Goal: Task Accomplishment & Management: Complete application form

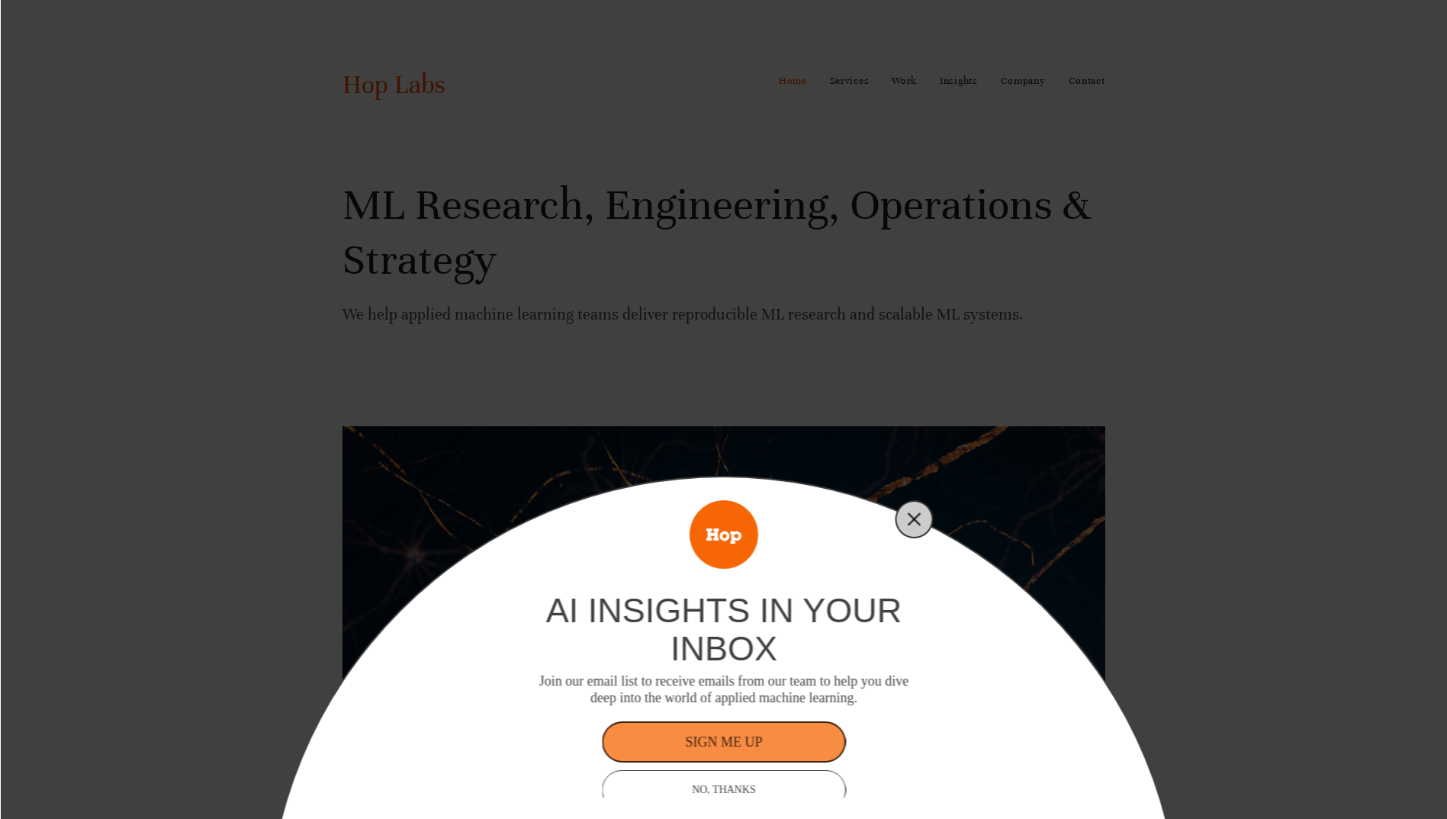
click at [908, 516] on icon "Close" at bounding box center [915, 519] width 14 height 14
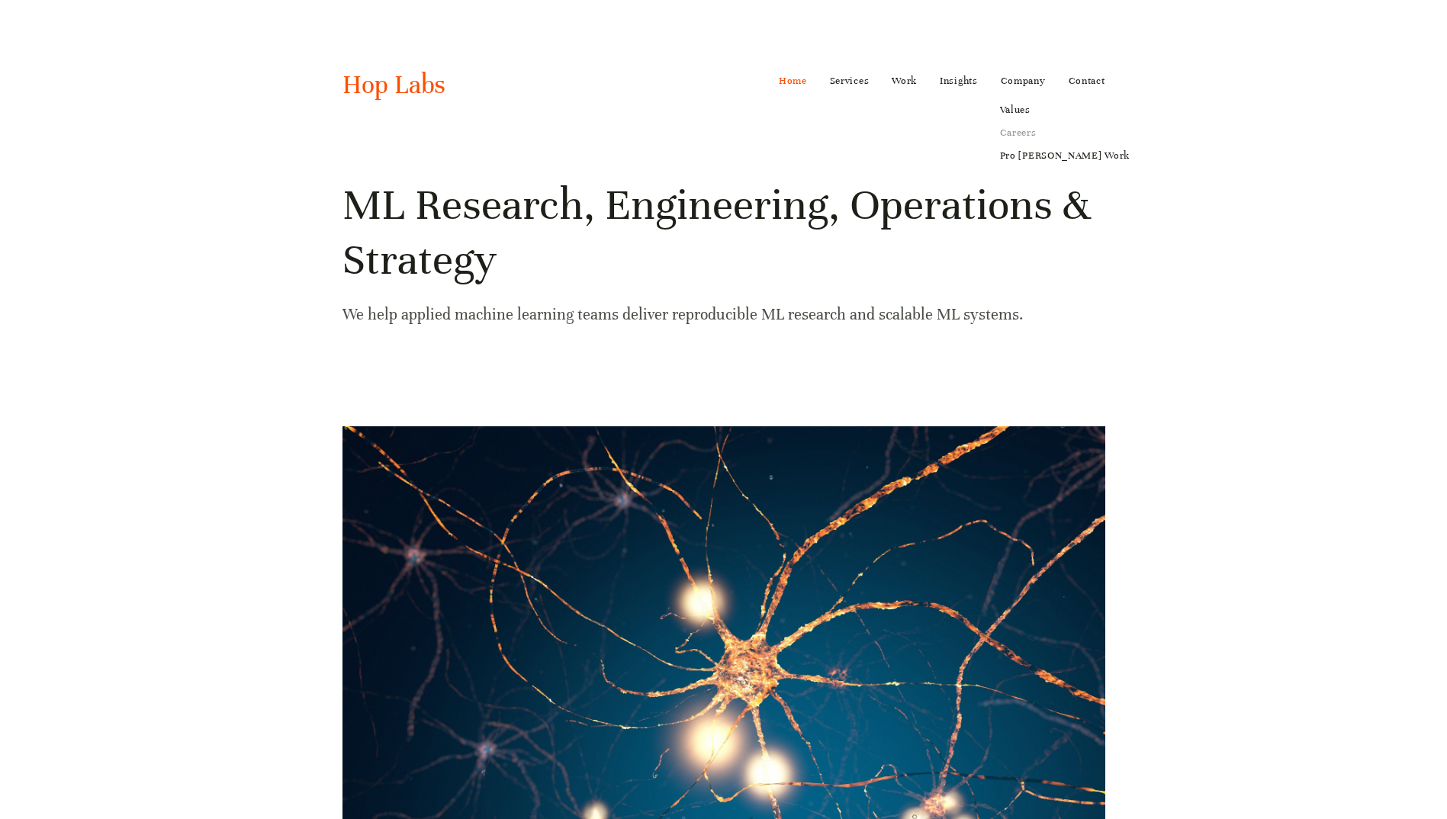
click at [1010, 130] on link "Careers" at bounding box center [1064, 132] width 151 height 23
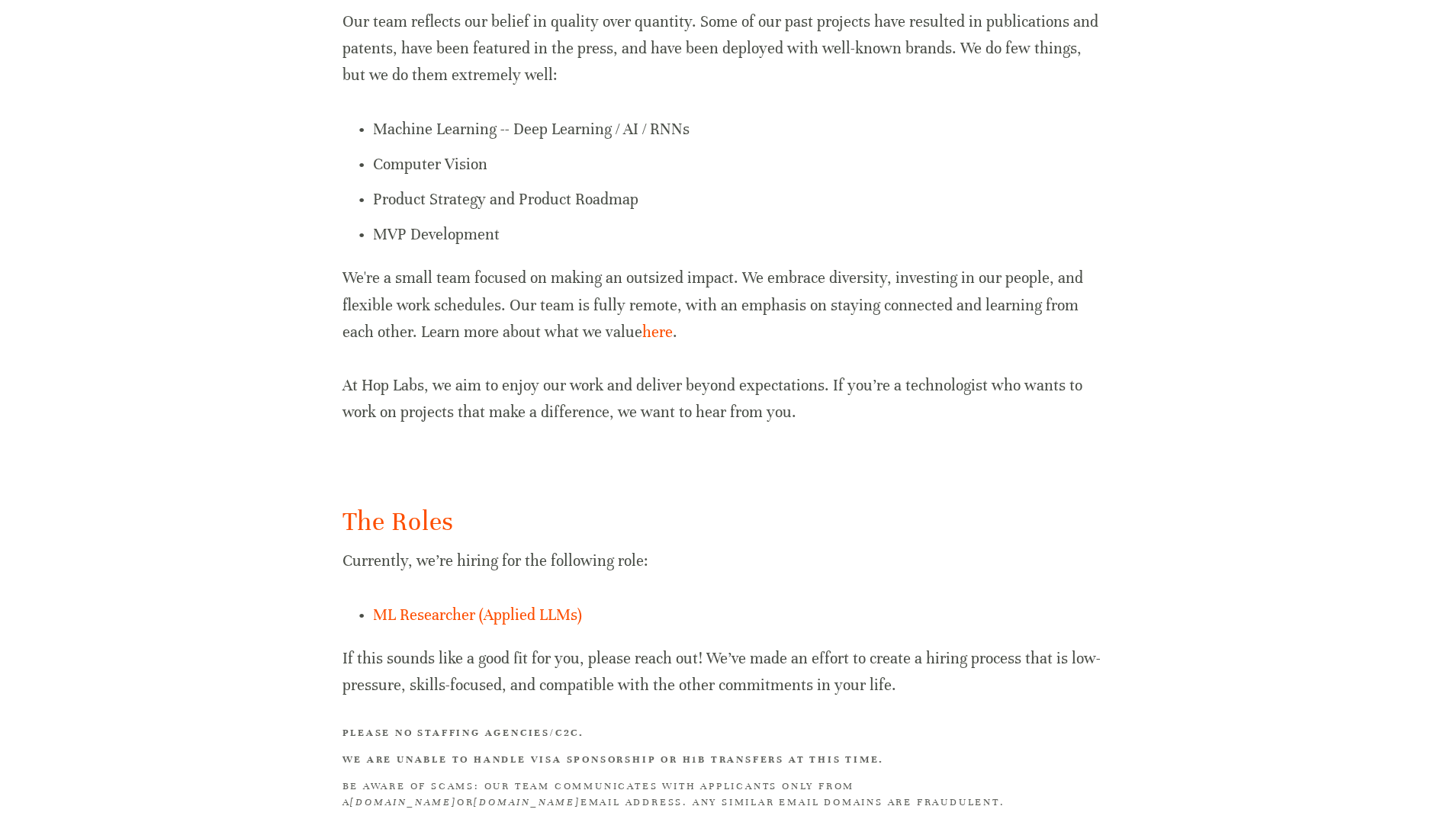
scroll to position [742, 0]
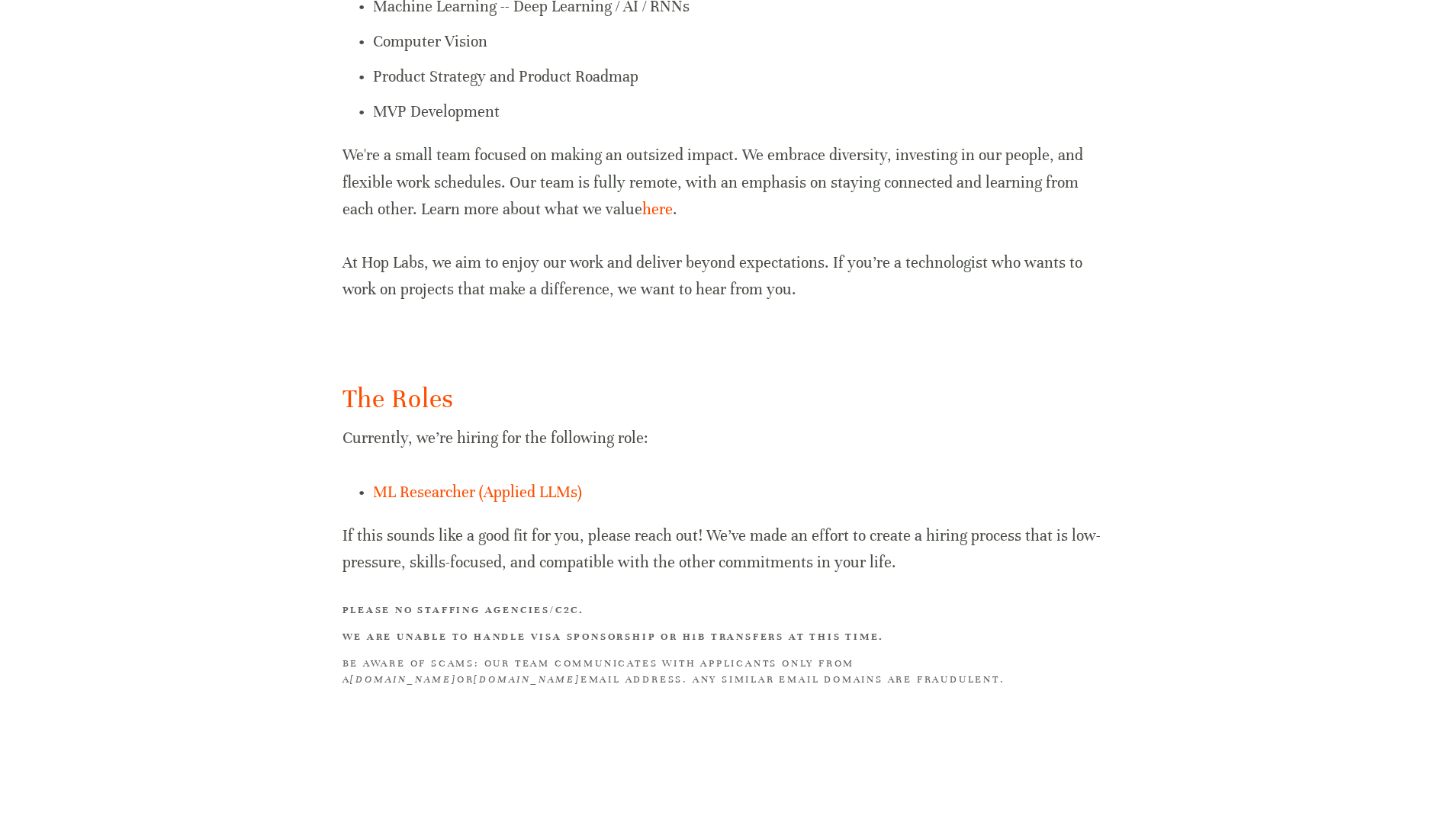
click at [440, 508] on div "The Roles Currently, we’re hiring for the following role: ML Researcher (Applie…" at bounding box center [723, 534] width 763 height 307
click at [438, 500] on link "ML Researcher (Applied LLMs)" at bounding box center [477, 492] width 209 height 19
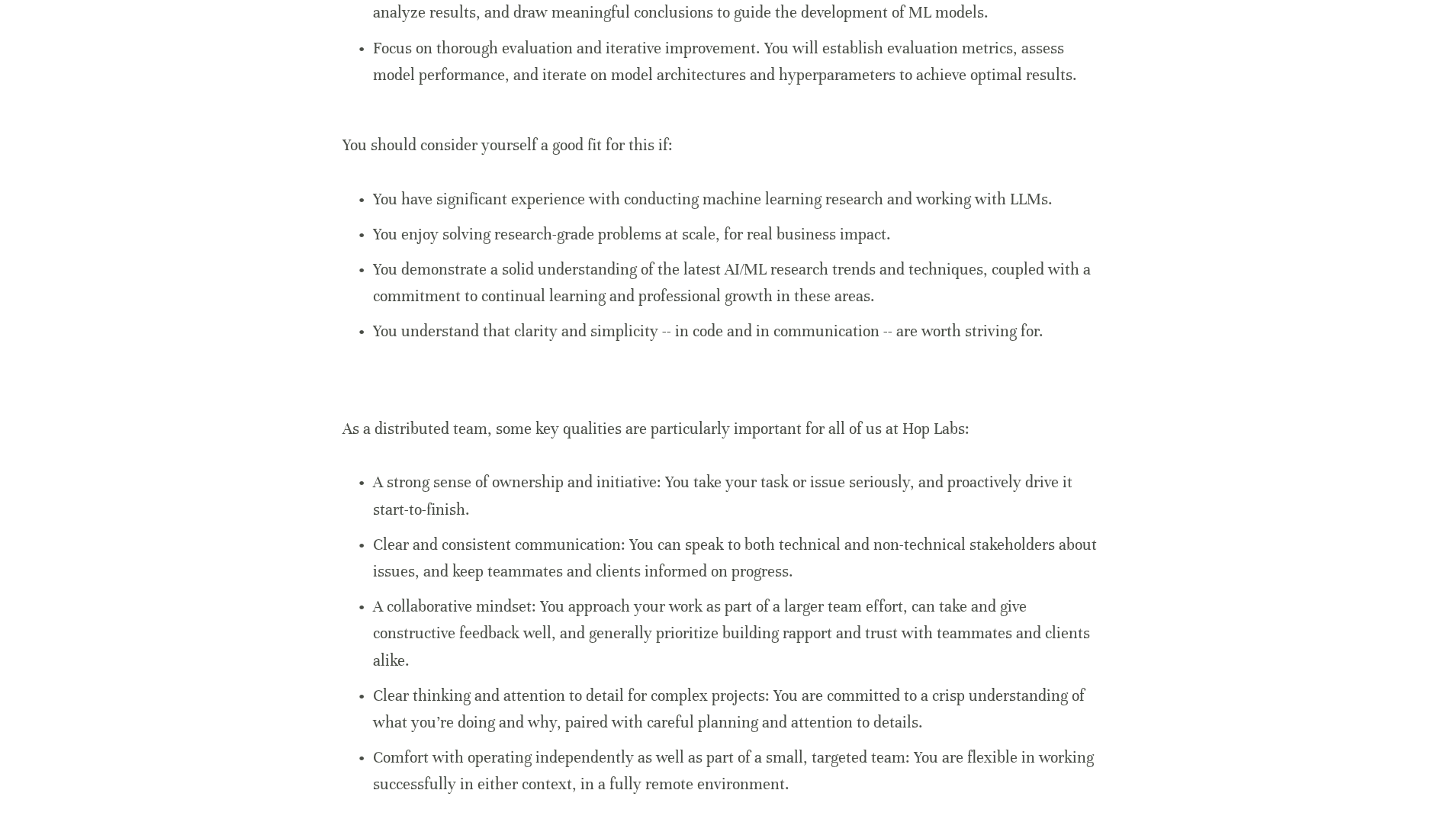
scroll to position [699, 0]
